Goal: Find specific page/section: Find specific page/section

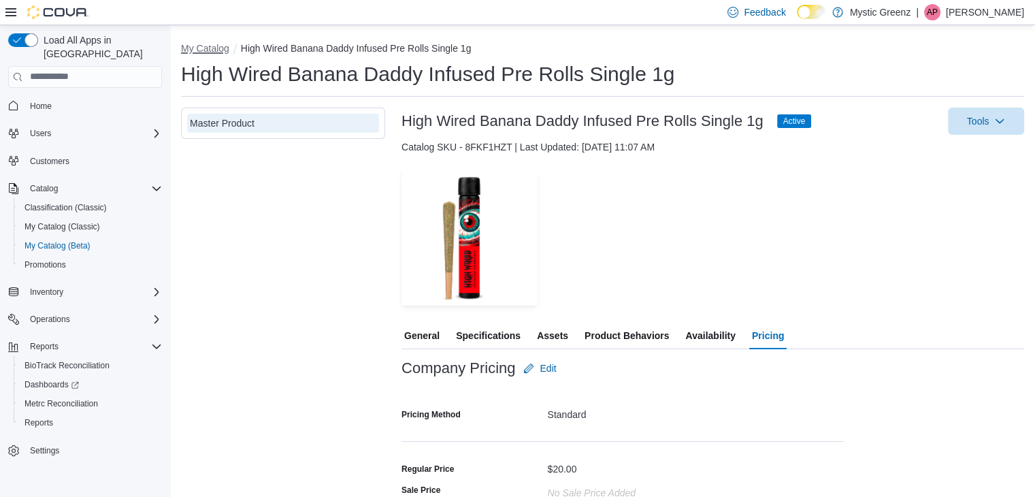
click at [202, 44] on button "My Catalog" at bounding box center [205, 48] width 48 height 11
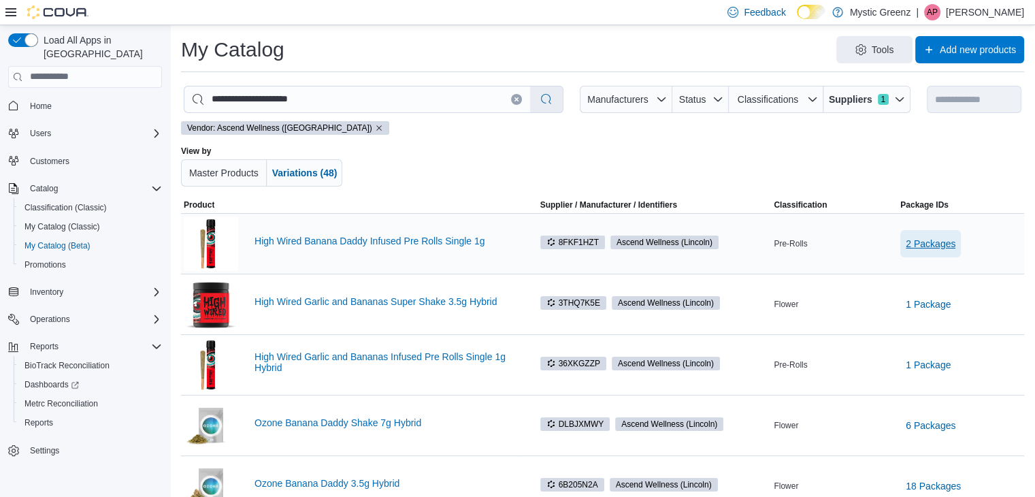
click at [949, 238] on span "2 Packages" at bounding box center [931, 244] width 50 height 14
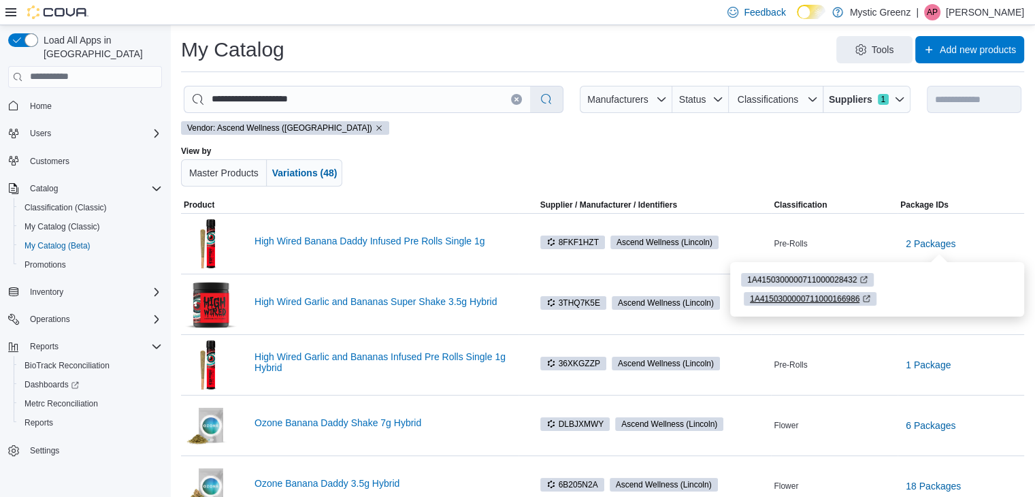
click at [815, 295] on span "1A4150300000711000166986" at bounding box center [805, 299] width 110 height 12
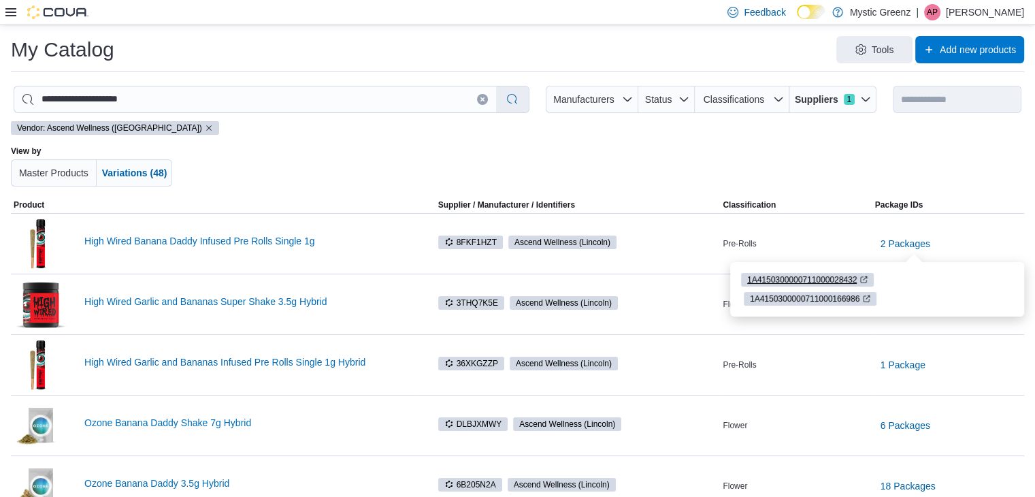
click at [830, 275] on span "1A4150300000711000028432" at bounding box center [802, 280] width 110 height 12
click at [157, 301] on link "High Wired Garlic and Bananas Super Shake 3.5g Hybrid" at bounding box center [248, 301] width 329 height 11
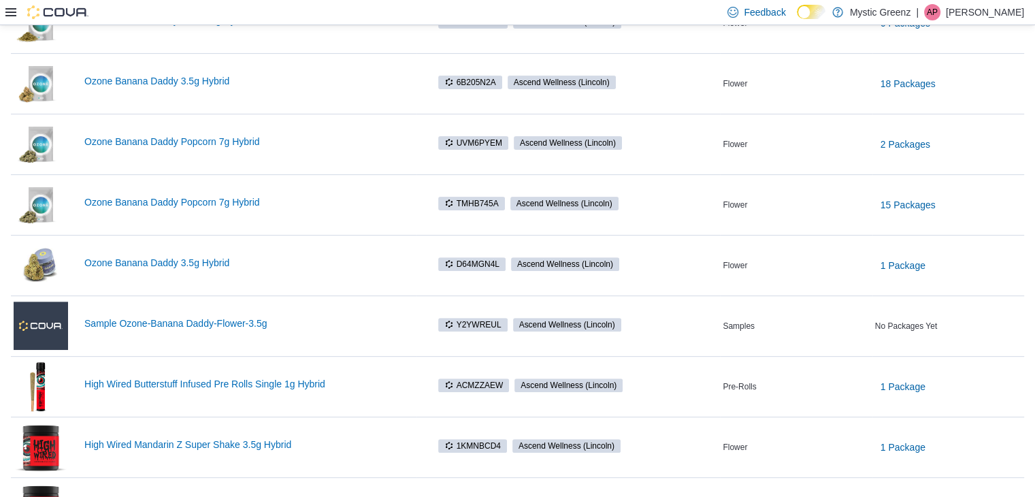
scroll to position [408, 0]
